Goal: Book appointment/travel/reservation

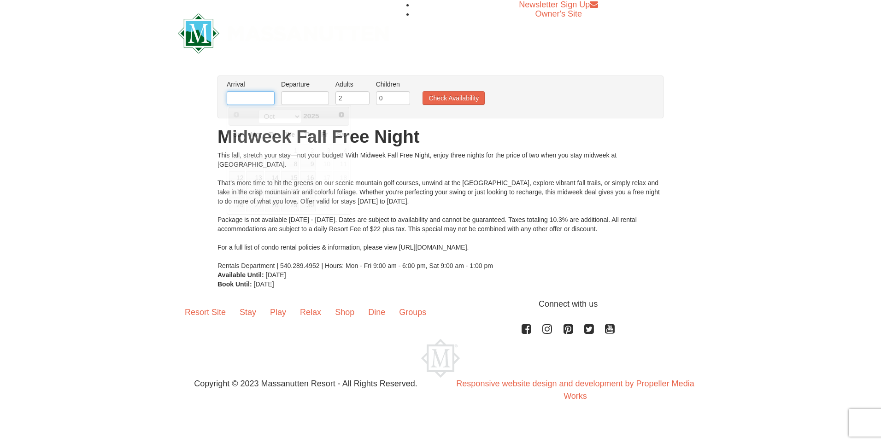
click at [252, 101] on input "text" at bounding box center [251, 98] width 48 height 14
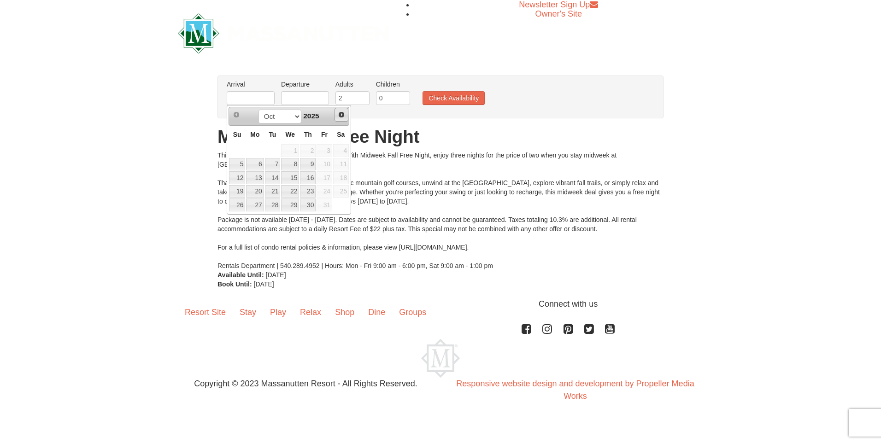
click at [343, 116] on span "Next" at bounding box center [341, 114] width 7 height 7
click at [236, 115] on span "Prev" at bounding box center [236, 114] width 7 height 7
click at [341, 114] on span "Next" at bounding box center [341, 114] width 7 height 7
click at [236, 113] on span "Prev" at bounding box center [236, 114] width 7 height 7
click at [237, 189] on link "19" at bounding box center [237, 191] width 16 height 13
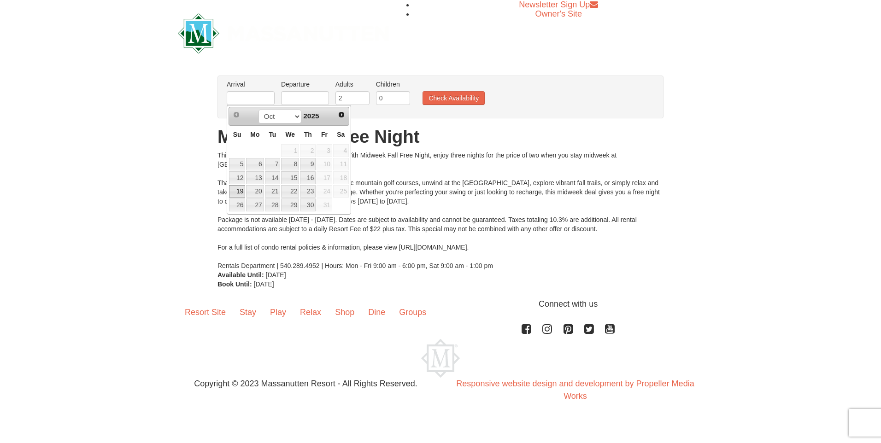
type input "[DATE]"
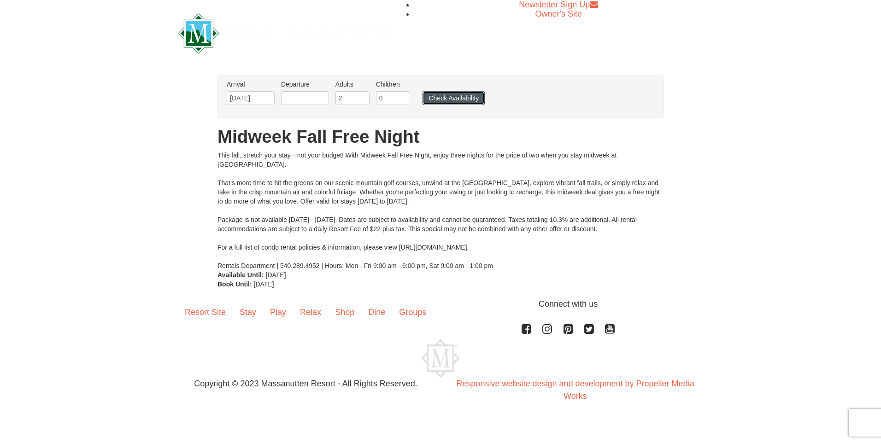
click at [449, 97] on button "Check Availability" at bounding box center [454, 98] width 62 height 14
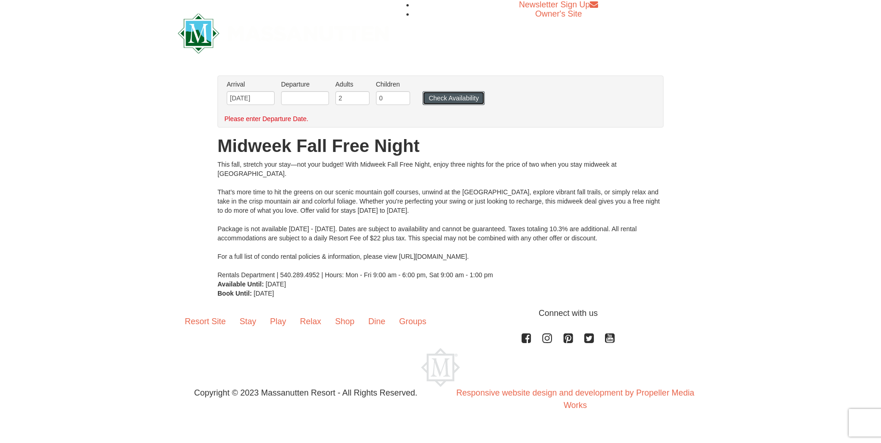
click at [453, 95] on button "Check Availability" at bounding box center [454, 98] width 62 height 14
click at [448, 100] on button "Check Availability" at bounding box center [454, 98] width 62 height 14
